Goal: Communication & Community: Participate in discussion

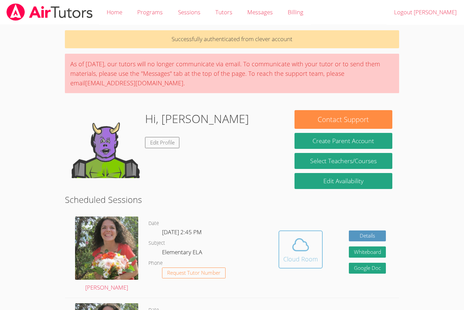
click at [286, 266] on button "Cloud Room" at bounding box center [300, 249] width 44 height 38
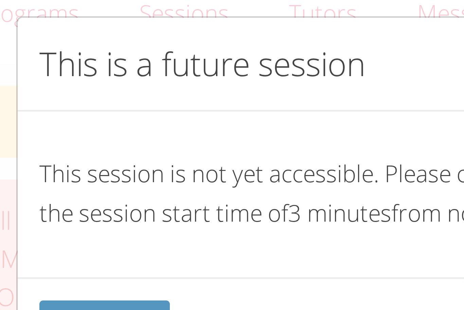
click at [168, 57] on p "This session is not yet accessible. Please come back closer to the session star…" at bounding box center [232, 58] width 158 height 20
click at [167, 54] on p "This session is not yet accessible. Please come back closer to the session star…" at bounding box center [232, 58] width 158 height 20
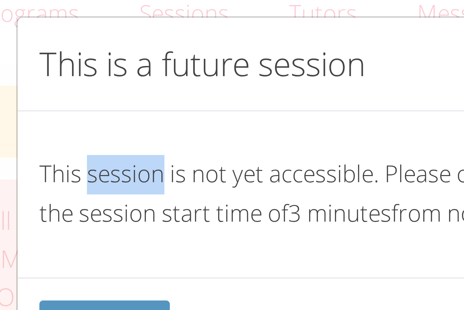
click at [167, 54] on p "This session is not yet accessible. Please come back closer to the session star…" at bounding box center [232, 58] width 158 height 20
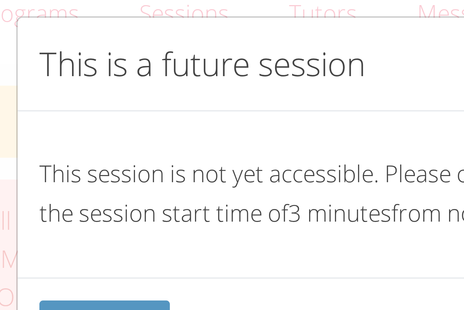
click at [167, 54] on p "This session is not yet accessible. Please come back closer to the session star…" at bounding box center [232, 58] width 158 height 20
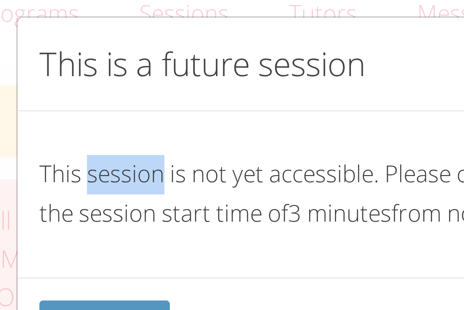
click at [167, 54] on p "This session is not yet accessible. Please come back closer to the session star…" at bounding box center [232, 58] width 158 height 20
click at [207, 39] on div "This session is not yet accessible. Please come back closer to the session star…" at bounding box center [231, 57] width 169 height 41
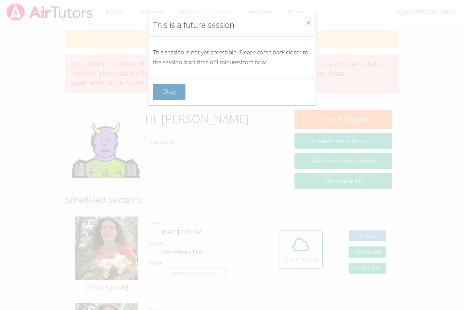
click at [174, 96] on button "Okay" at bounding box center [169, 92] width 33 height 16
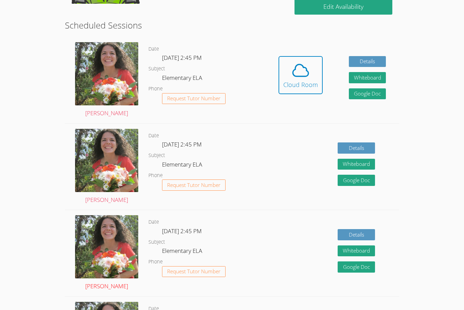
scroll to position [176, 0]
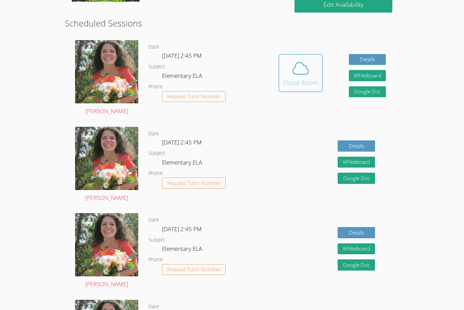
click at [280, 75] on button "Cloud Room" at bounding box center [300, 73] width 44 height 38
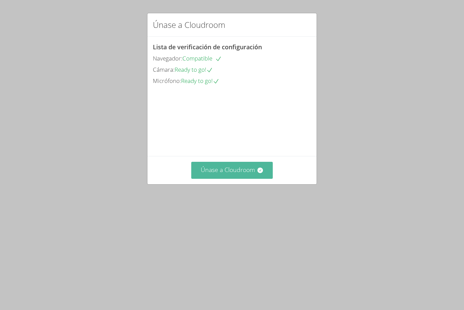
click at [225, 178] on button "Únase a Cloudroom" at bounding box center [232, 170] width 82 height 17
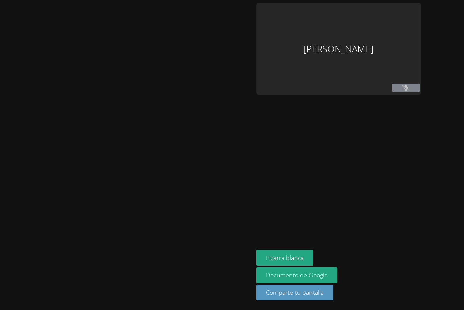
click at [225, 202] on div at bounding box center [127, 155] width 248 height 304
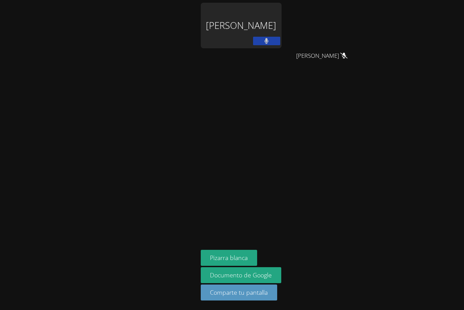
click at [225, 202] on aside "Roldán Juárez Hernández Muxi Lu Muxi Lu Pizarra blanca Documento de Google Comp…" at bounding box center [283, 155] width 170 height 310
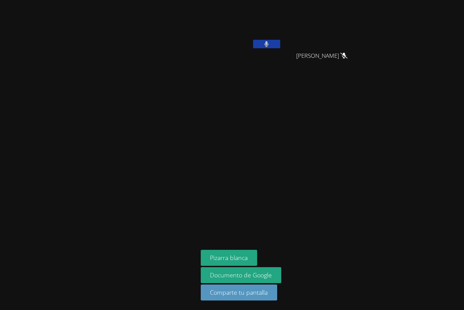
click at [273, 47] on button at bounding box center [266, 44] width 27 height 8
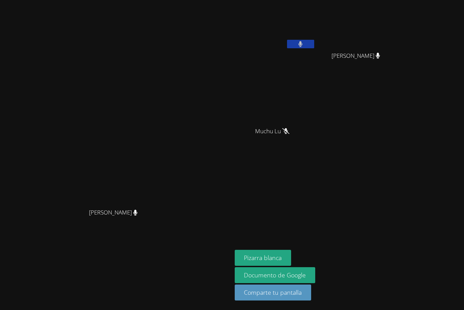
click at [314, 42] on button at bounding box center [300, 44] width 27 height 8
click at [399, 146] on div "Roldán Juárez Hernández Muxi Lu Muxi Lu Muchu Lu Muchu Lu" at bounding box center [317, 77] width 164 height 148
click at [314, 45] on button at bounding box center [300, 44] width 27 height 8
click at [315, 127] on div "Muchu Lu" at bounding box center [275, 137] width 81 height 27
click at [314, 48] on div at bounding box center [300, 45] width 27 height 10
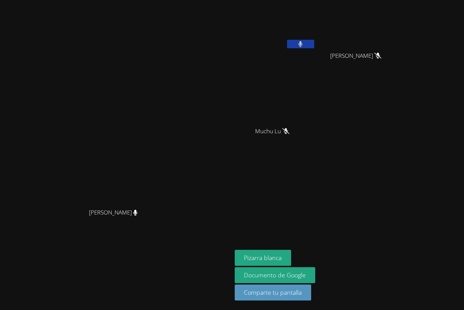
click at [314, 41] on button at bounding box center [300, 44] width 27 height 8
click at [315, 96] on video at bounding box center [275, 100] width 81 height 45
click at [291, 251] on button "Pizarra blanca" at bounding box center [263, 257] width 57 height 16
click at [304, 46] on icon at bounding box center [300, 44] width 7 height 6
click at [314, 42] on button at bounding box center [300, 44] width 27 height 8
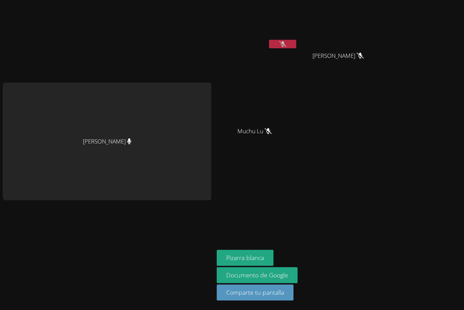
click at [280, 45] on icon at bounding box center [282, 44] width 7 height 6
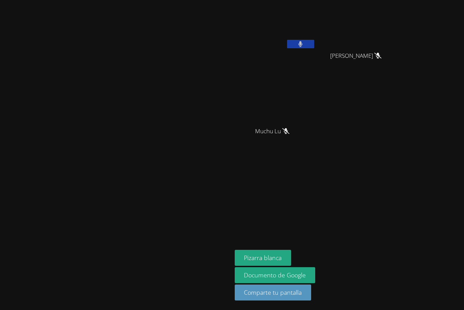
click at [302, 45] on icon at bounding box center [300, 44] width 4 height 6
click at [314, 47] on button at bounding box center [300, 44] width 27 height 8
click at [314, 46] on button at bounding box center [300, 44] width 27 height 8
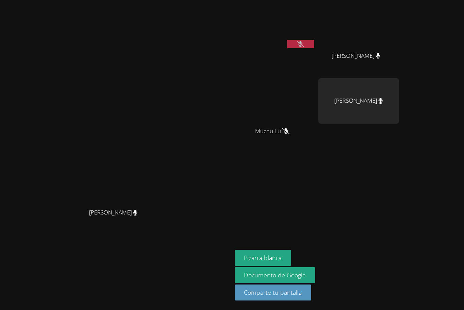
click at [314, 46] on button at bounding box center [300, 44] width 27 height 8
click at [314, 47] on button at bounding box center [300, 44] width 27 height 8
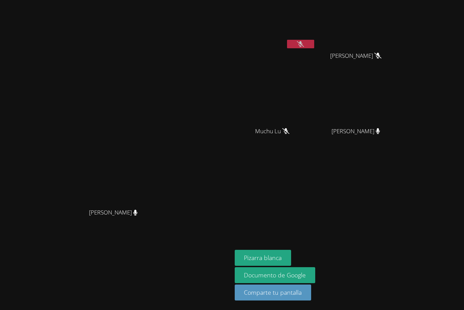
click at [315, 148] on div "Muchu Lu" at bounding box center [275, 137] width 81 height 27
click at [304, 46] on icon at bounding box center [300, 44] width 7 height 6
click at [302, 46] on icon at bounding box center [300, 44] width 4 height 6
click at [304, 46] on icon at bounding box center [300, 44] width 7 height 6
click at [302, 46] on icon at bounding box center [300, 44] width 4 height 6
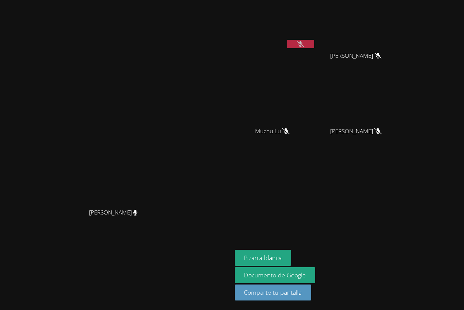
click at [304, 46] on icon at bounding box center [300, 44] width 7 height 6
click at [302, 46] on icon at bounding box center [300, 44] width 4 height 6
click at [304, 46] on icon at bounding box center [300, 44] width 7 height 6
click at [302, 46] on icon at bounding box center [300, 44] width 4 height 6
click at [304, 45] on icon at bounding box center [300, 44] width 7 height 6
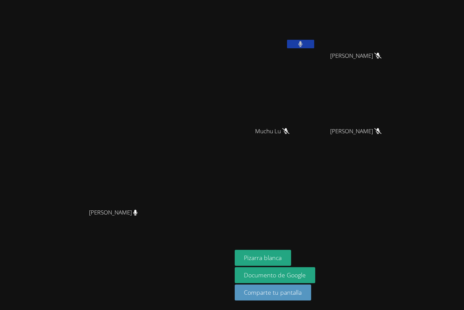
click at [302, 45] on icon at bounding box center [300, 44] width 4 height 6
click at [304, 45] on icon at bounding box center [300, 44] width 7 height 6
click at [302, 45] on icon at bounding box center [300, 44] width 4 height 6
click at [229, 41] on div "Lisa Batuski Lisa Batuski" at bounding box center [116, 155] width 226 height 304
click at [314, 47] on button at bounding box center [300, 44] width 27 height 8
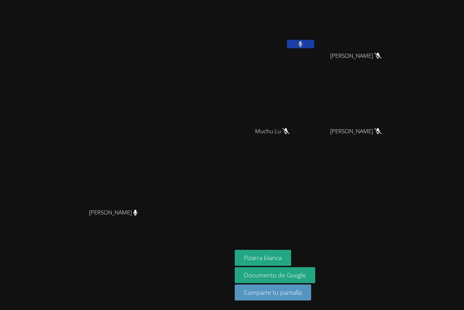
click at [314, 47] on button at bounding box center [300, 44] width 27 height 8
click at [402, 155] on aside "Roldán Juárez Hernández Muxi Lu Muxi Lu Muchu Lu Muchu Lu Ana Cardona Ramírez A…" at bounding box center [317, 155] width 170 height 310
click at [380, 132] on icon at bounding box center [378, 131] width 4 height 6
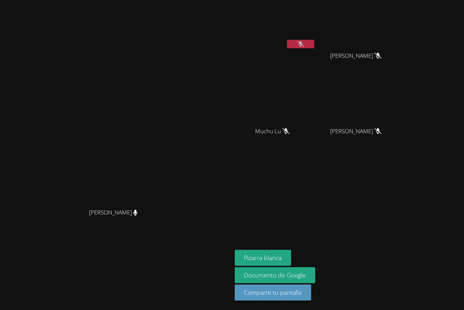
click at [304, 45] on icon at bounding box center [300, 44] width 7 height 6
click at [314, 45] on button at bounding box center [300, 44] width 27 height 8
click at [304, 43] on icon at bounding box center [300, 44] width 7 height 6
click at [314, 43] on button at bounding box center [300, 44] width 27 height 8
click at [304, 43] on icon at bounding box center [300, 44] width 7 height 6
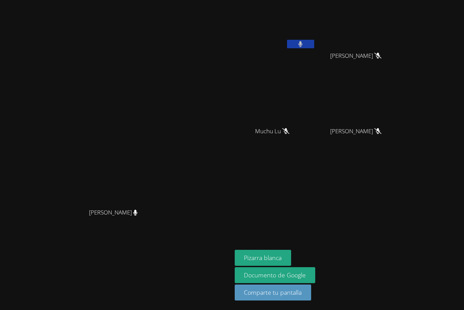
click at [314, 43] on button at bounding box center [300, 44] width 27 height 8
click at [304, 43] on icon at bounding box center [300, 44] width 7 height 6
click at [302, 43] on icon at bounding box center [300, 44] width 4 height 6
click at [304, 44] on icon at bounding box center [300, 44] width 7 height 6
click at [314, 44] on button at bounding box center [300, 44] width 27 height 8
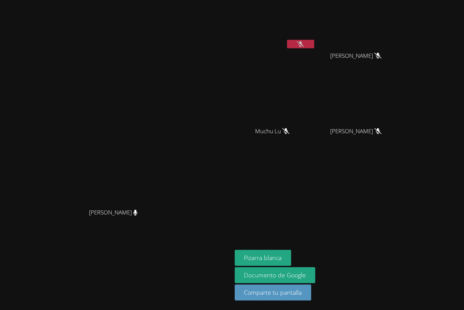
click at [304, 43] on icon at bounding box center [300, 44] width 7 height 6
click at [302, 43] on icon at bounding box center [300, 44] width 4 height 6
click at [304, 44] on icon at bounding box center [300, 44] width 7 height 6
click at [302, 44] on icon at bounding box center [300, 44] width 4 height 6
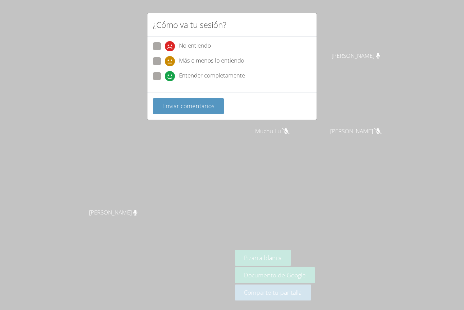
click at [165, 81] on span at bounding box center [165, 81] width 0 height 0
click at [165, 74] on input "Entender completamente" at bounding box center [168, 75] width 6 height 6
radio input "true"
click at [179, 107] on font "Enviar comentarios" at bounding box center [188, 105] width 52 height 8
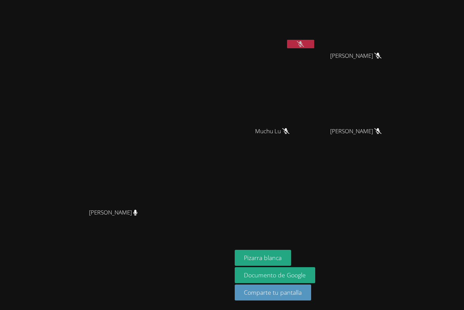
click at [304, 43] on icon at bounding box center [300, 44] width 7 height 6
click at [302, 43] on icon at bounding box center [300, 44] width 4 height 6
click at [304, 43] on icon at bounding box center [300, 44] width 7 height 6
click at [302, 43] on icon at bounding box center [300, 44] width 4 height 6
click at [304, 43] on icon at bounding box center [300, 44] width 7 height 6
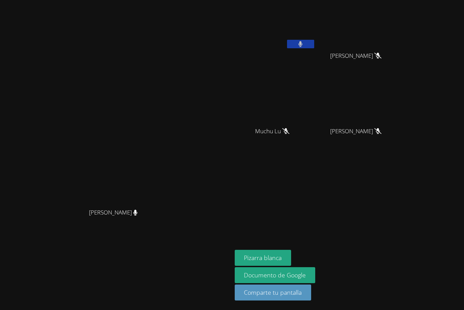
click at [302, 43] on icon at bounding box center [300, 44] width 4 height 6
click at [315, 63] on div "Roldán Juárez Hernández" at bounding box center [275, 39] width 81 height 73
click at [380, 171] on aside "Roldán Juárez Hernández Muxi Lu Muxi Lu Muchu Lu Muchu Lu Ana Cardona Ramírez A…" at bounding box center [317, 155] width 170 height 310
click at [304, 43] on icon at bounding box center [300, 44] width 7 height 6
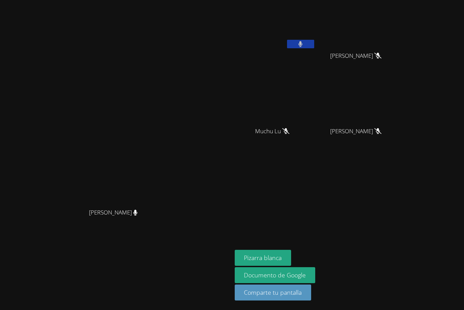
click at [167, 142] on video at bounding box center [116, 141] width 102 height 127
click at [314, 47] on button at bounding box center [300, 44] width 27 height 8
click at [314, 48] on div at bounding box center [300, 45] width 27 height 10
click at [314, 45] on button at bounding box center [300, 44] width 27 height 8
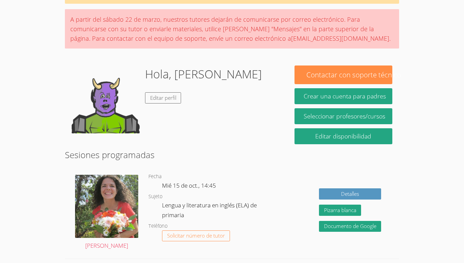
scroll to position [126, 0]
